Goal: Check status

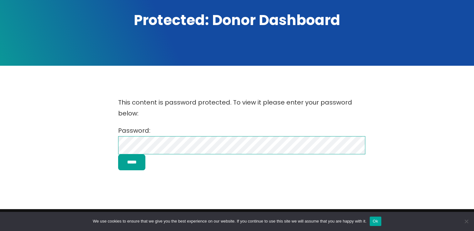
scroll to position [94, 0]
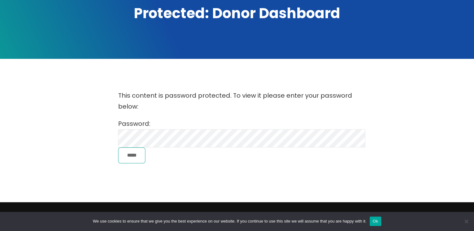
click at [133, 159] on input "*****" at bounding box center [132, 156] width 28 height 16
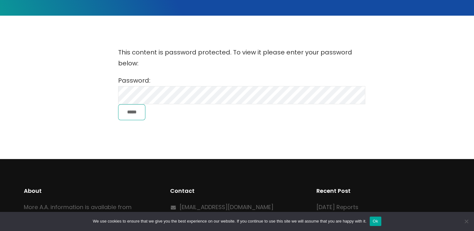
scroll to position [188, 0]
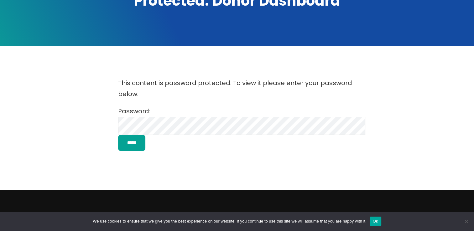
scroll to position [94, 0]
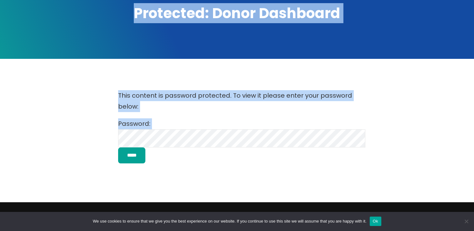
drag, startPoint x: 112, startPoint y: 10, endPoint x: 272, endPoint y: 175, distance: 229.1
click at [273, 177] on div "Alcoholics Anonymous on Oahu The Oahu Central Office will be closed Monday, Sep…" at bounding box center [237, 132] width 474 height 453
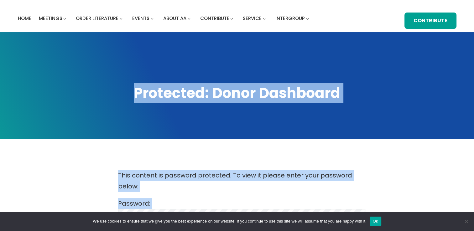
scroll to position [0, 0]
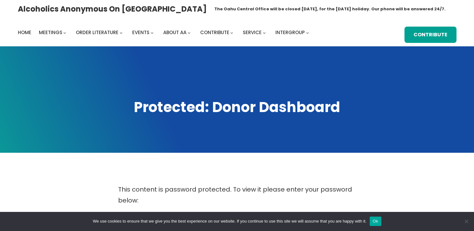
click at [331, 28] on div "Alcoholics Anonymous on Oahu The Oahu Central Office will be closed Monday, Sep…" at bounding box center [237, 23] width 439 height 40
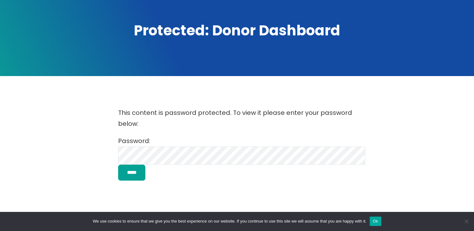
scroll to position [63, 0]
